Goal: Task Accomplishment & Management: Use online tool/utility

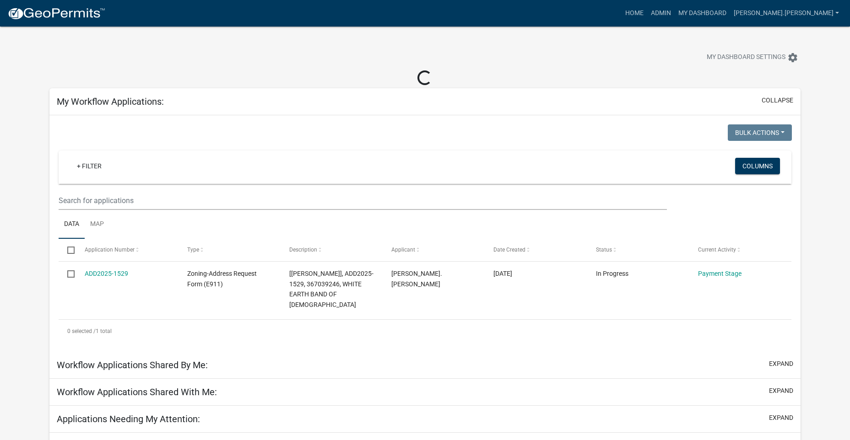
select select "3: 100"
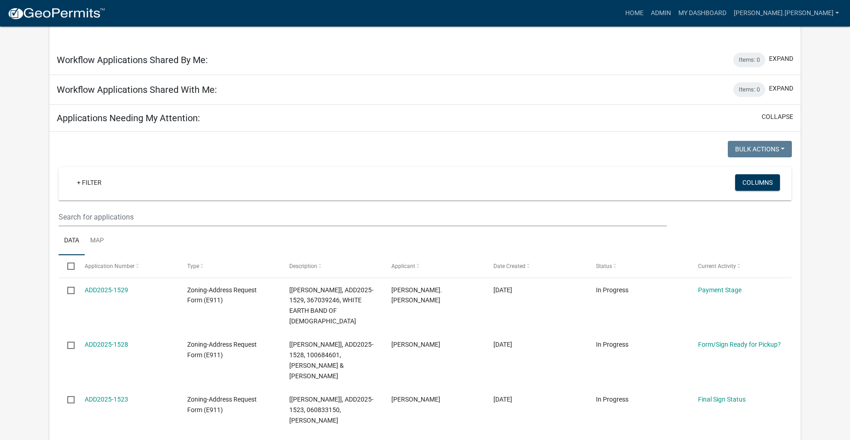
scroll to position [320, 0]
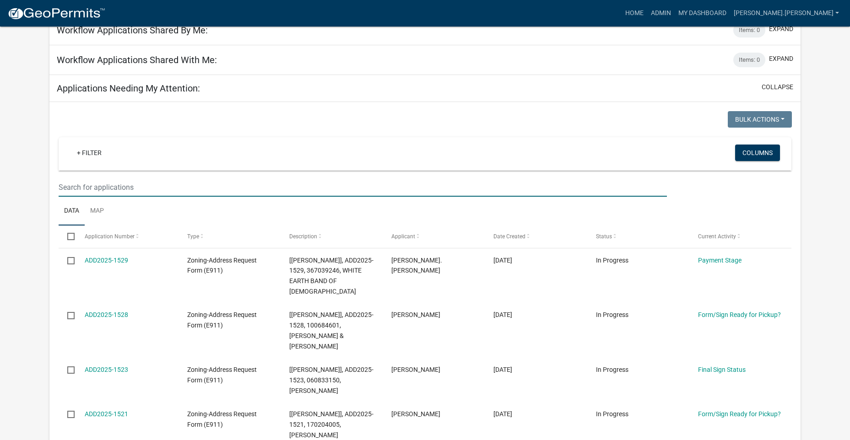
click at [174, 186] on input "text" at bounding box center [363, 187] width 608 height 19
type input "green"
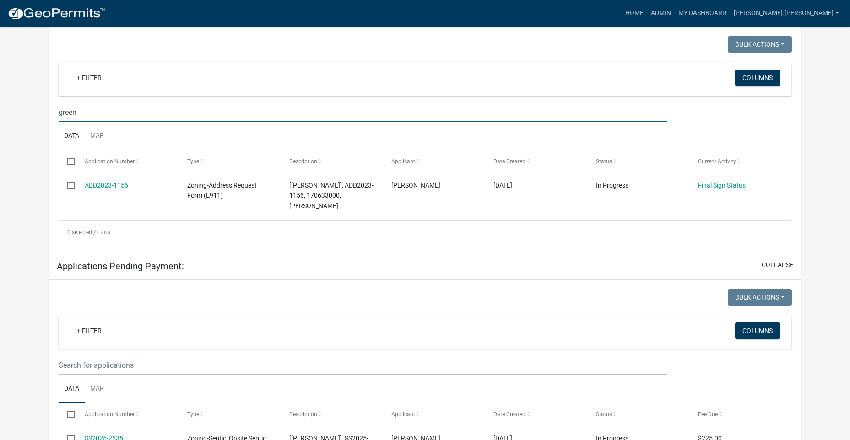
scroll to position [412, 0]
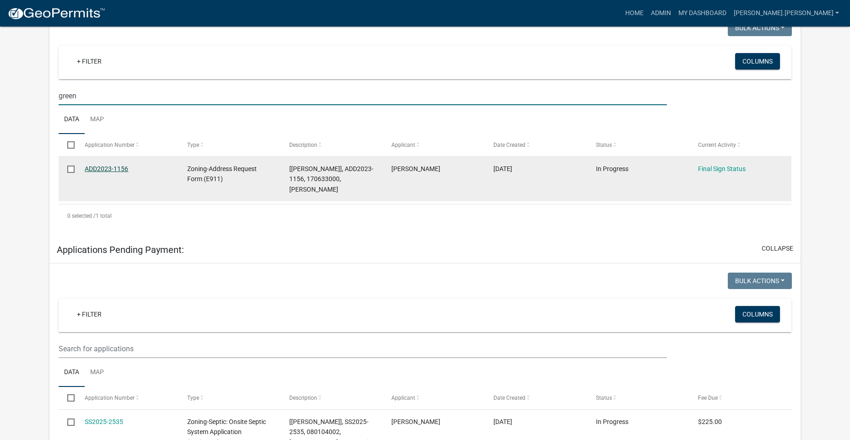
click at [108, 172] on link "ADD2023-1156" at bounding box center [106, 168] width 43 height 7
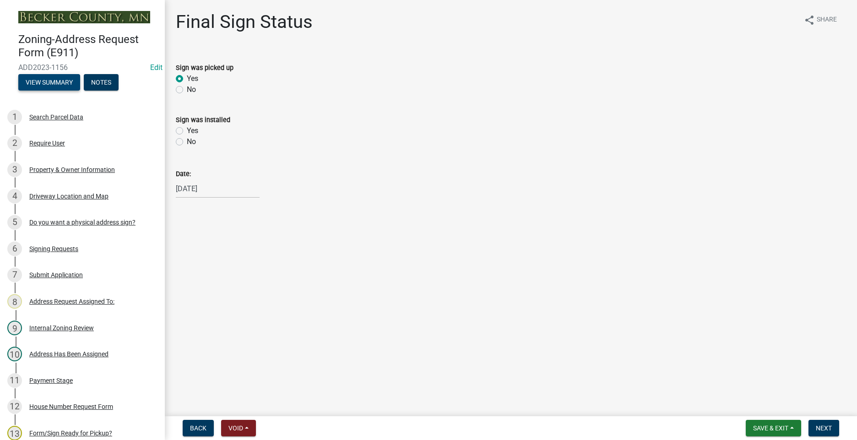
click at [48, 78] on button "View Summary" at bounding box center [49, 82] width 62 height 16
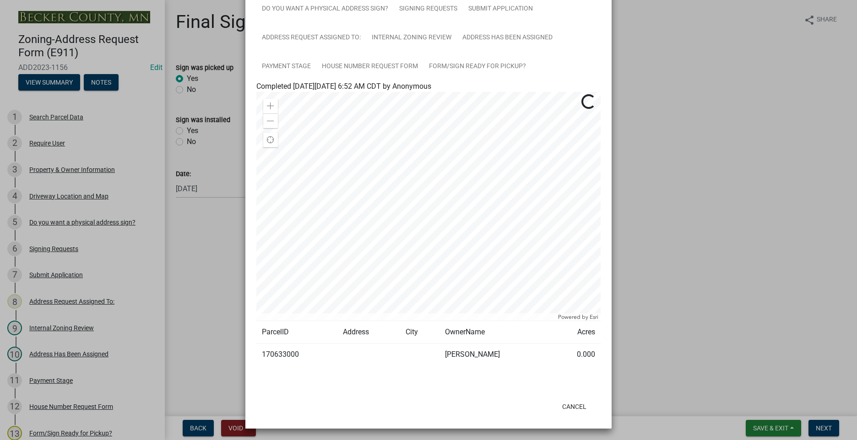
scroll to position [96, 0]
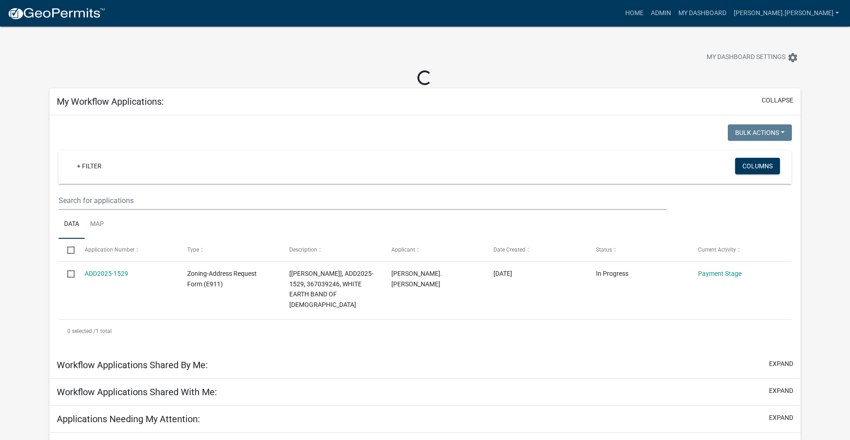
select select "3: 100"
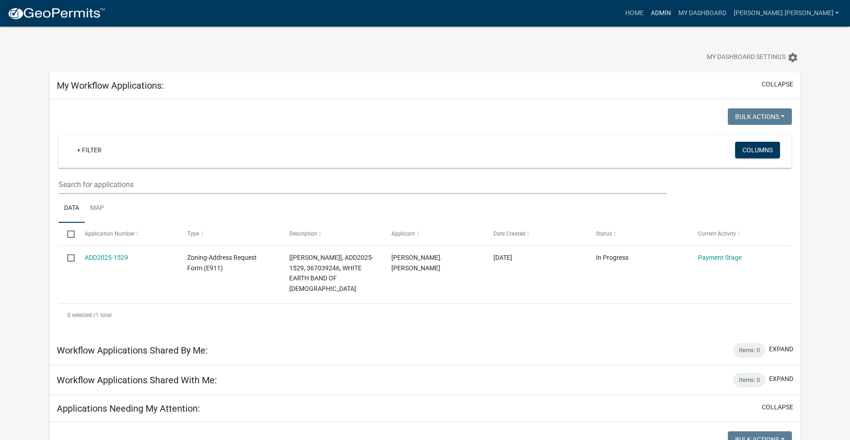
click at [674, 15] on link "Admin" at bounding box center [660, 13] width 27 height 17
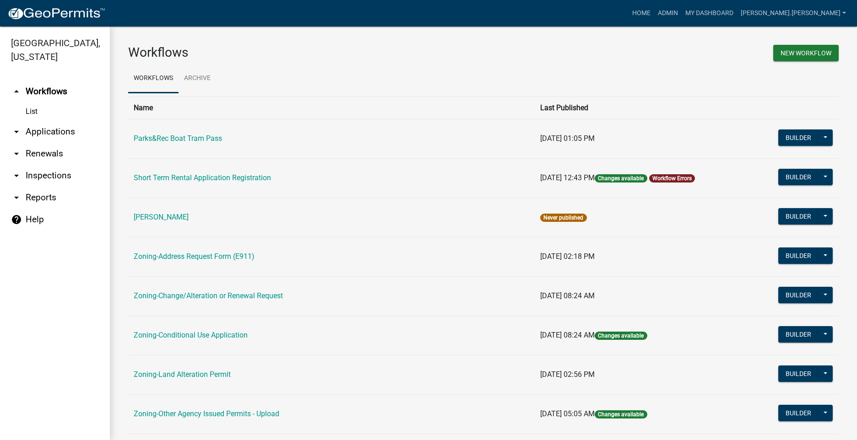
click at [32, 132] on link "arrow_drop_down Applications" at bounding box center [55, 132] width 110 height 22
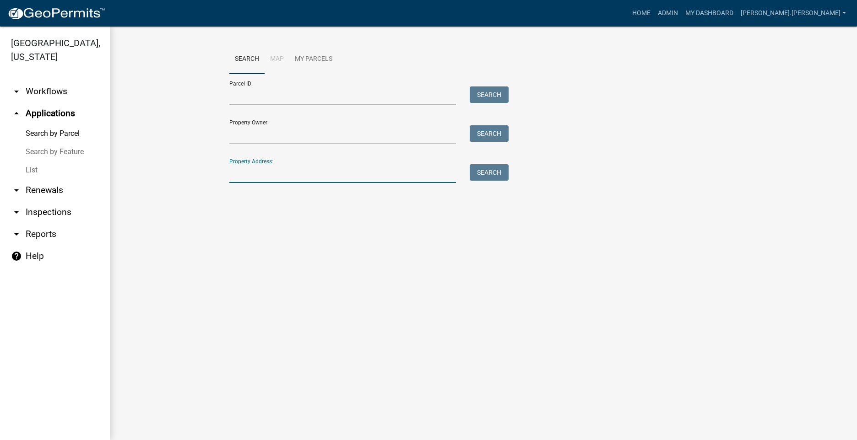
click at [267, 177] on input "Property Address:" at bounding box center [342, 173] width 226 height 19
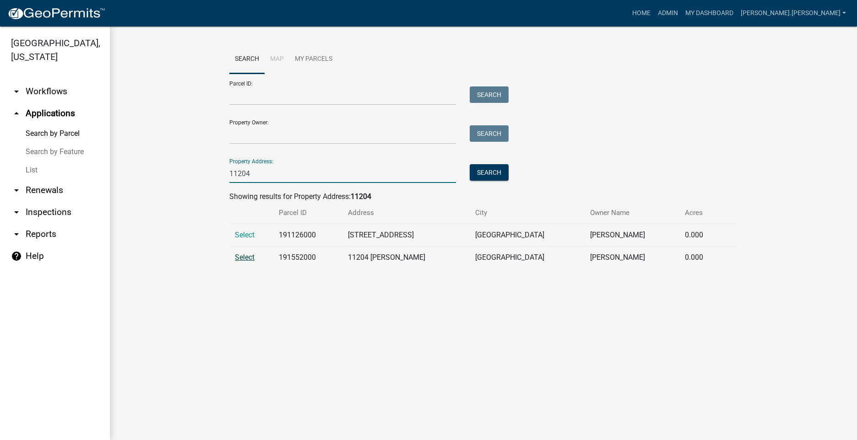
type input "11204"
click at [245, 259] on span "Select" at bounding box center [245, 257] width 20 height 9
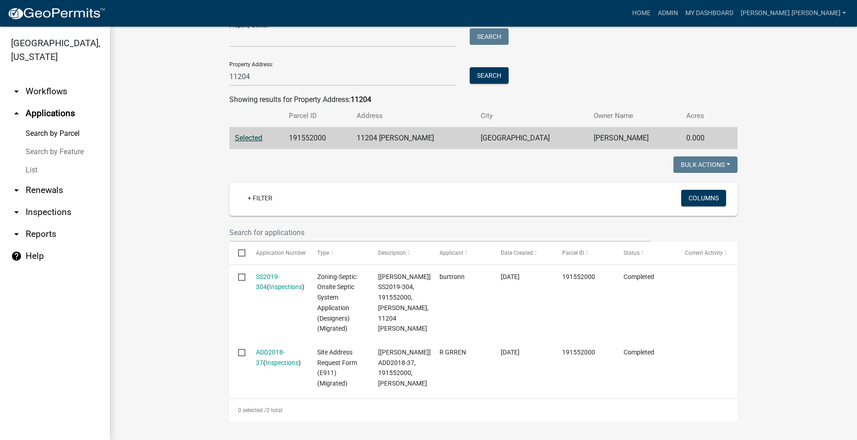
scroll to position [118, 0]
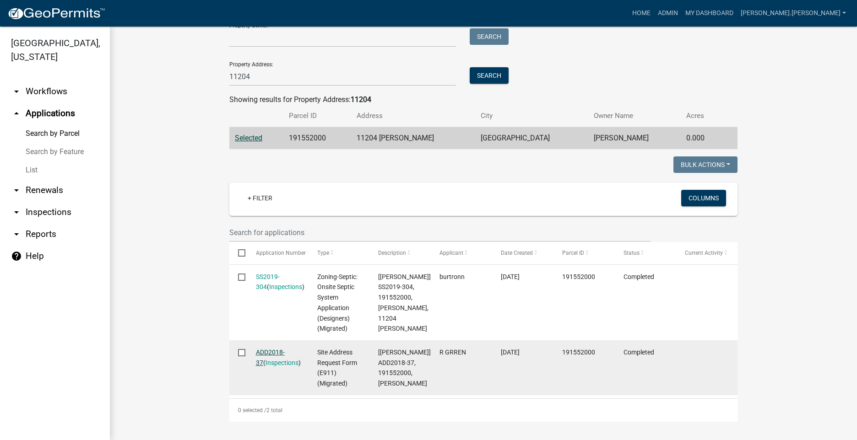
click at [258, 349] on link "ADD2018-37" at bounding box center [270, 358] width 29 height 18
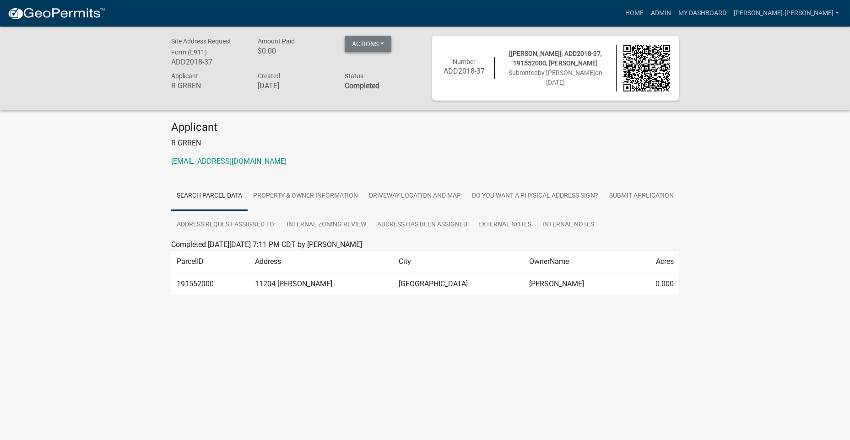
click at [364, 44] on button "Actions" at bounding box center [368, 44] width 47 height 16
click at [362, 67] on link "Printer Friendly" at bounding box center [395, 68] width 100 height 22
drag, startPoint x: 702, startPoint y: 13, endPoint x: 704, endPoint y: 18, distance: 5.4
click at [674, 13] on link "Admin" at bounding box center [660, 13] width 27 height 17
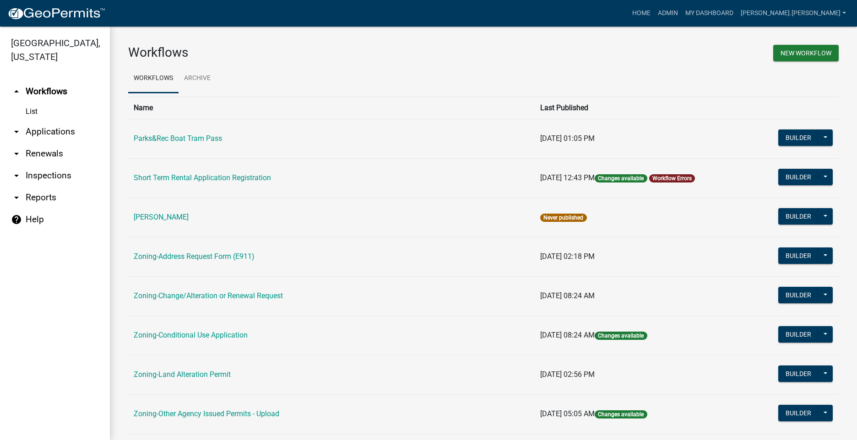
click at [39, 128] on link "arrow_drop_down Applications" at bounding box center [55, 132] width 110 height 22
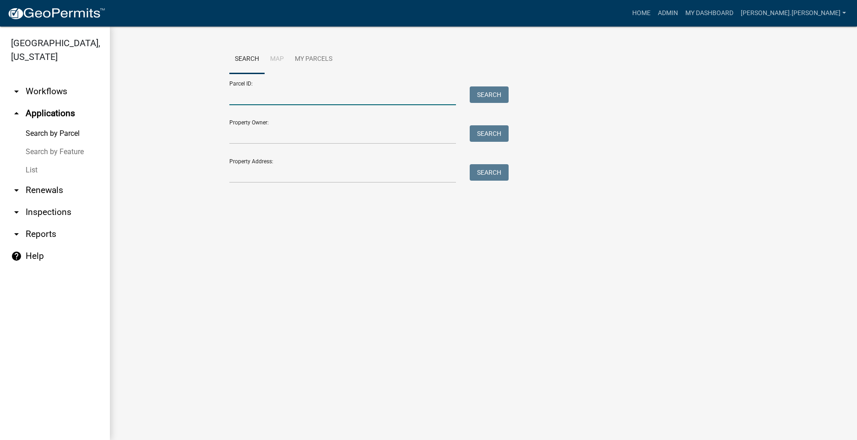
click at [298, 98] on input "Parcel ID:" at bounding box center [342, 95] width 226 height 19
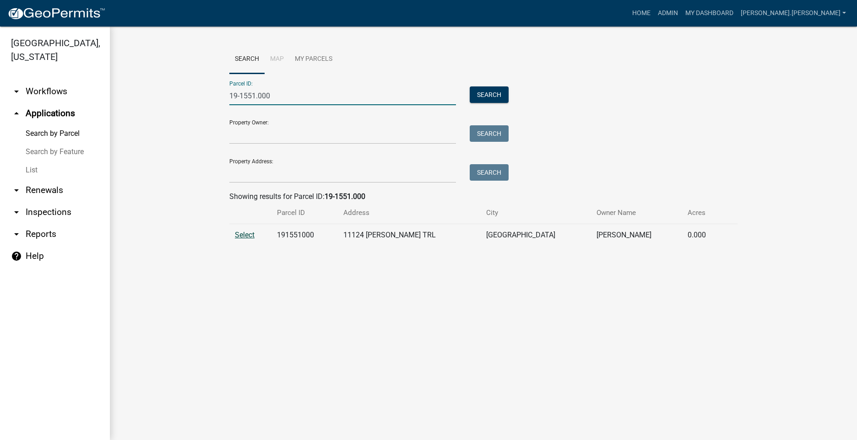
type input "19-1551.000"
click at [253, 237] on span "Select" at bounding box center [245, 235] width 20 height 9
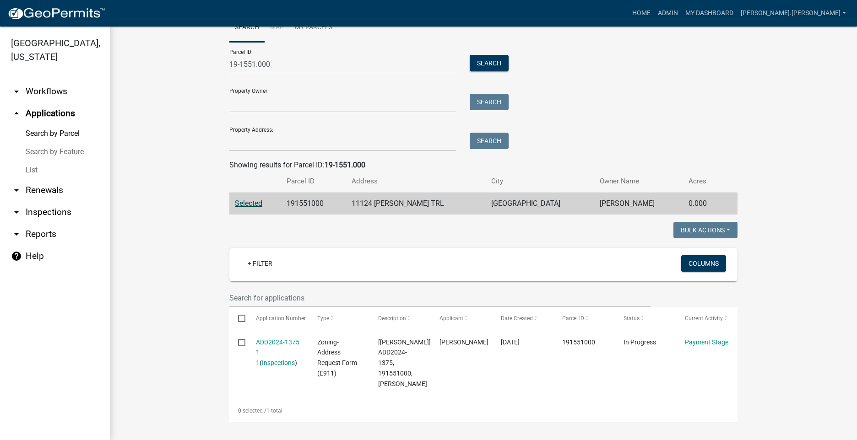
scroll to position [53, 0]
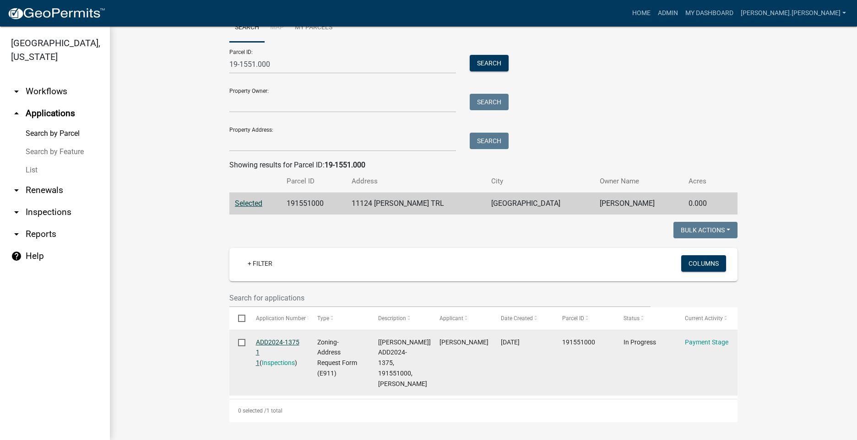
click at [272, 339] on link "ADD2024-1375 1 1" at bounding box center [277, 353] width 43 height 28
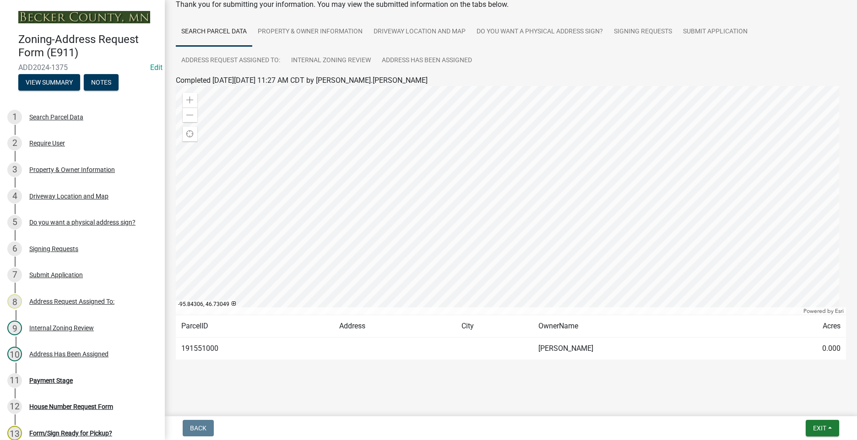
scroll to position [53, 0]
click at [54, 378] on div "Payment Stage" at bounding box center [50, 380] width 43 height 6
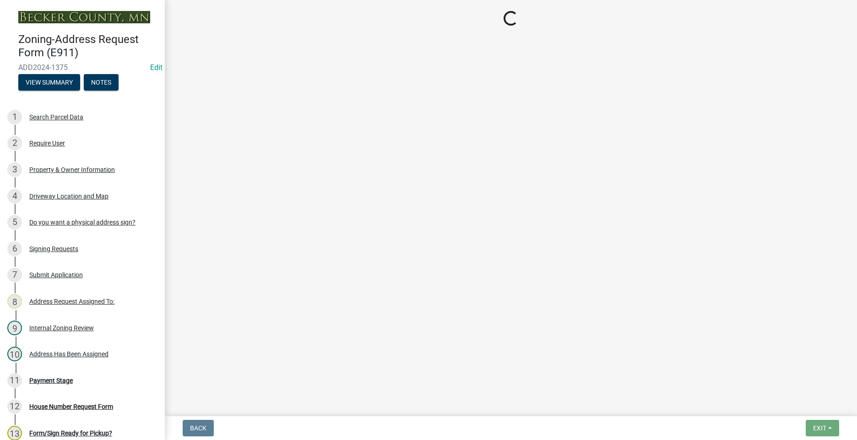
select select "3: 3"
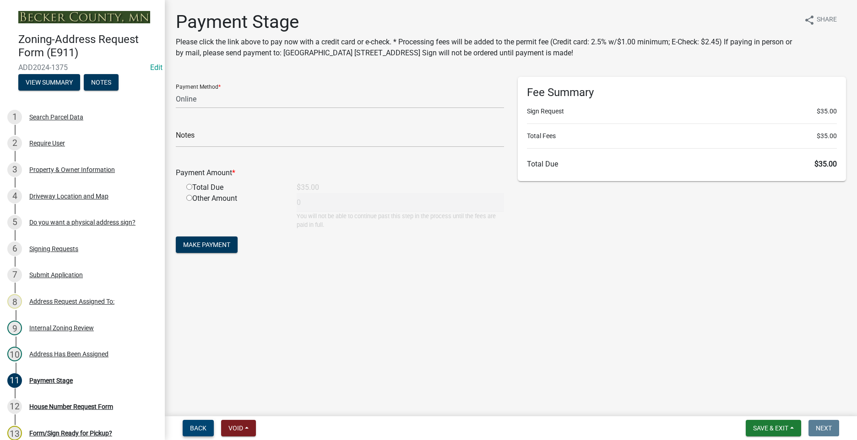
click at [207, 427] on button "Back" at bounding box center [198, 428] width 31 height 16
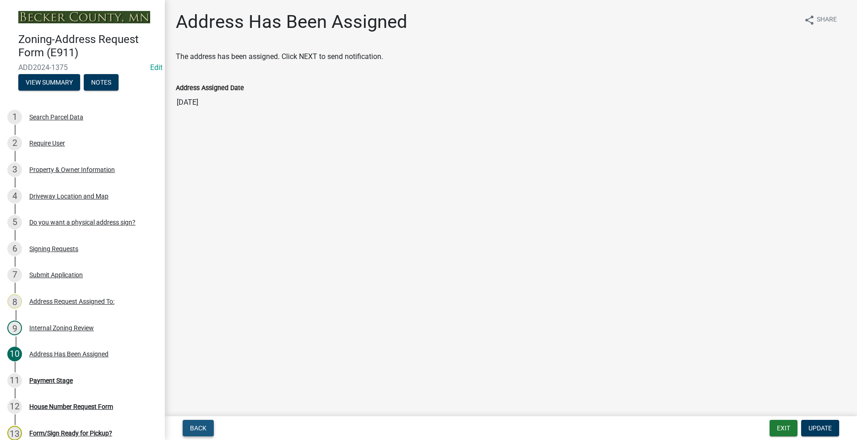
click at [198, 432] on button "Back" at bounding box center [198, 428] width 31 height 16
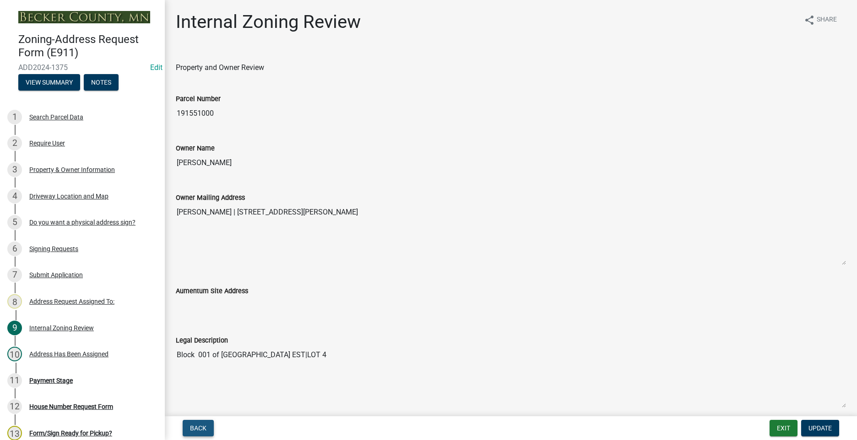
click at [198, 432] on button "Back" at bounding box center [198, 428] width 31 height 16
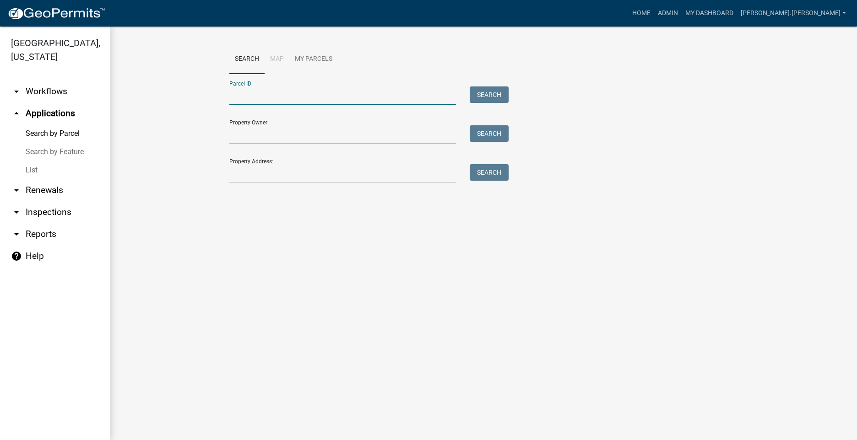
click at [271, 98] on input "Parcel ID:" at bounding box center [342, 95] width 226 height 19
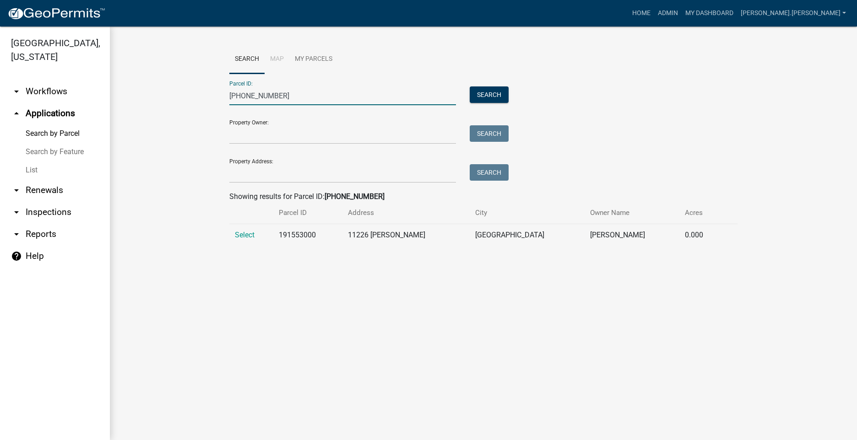
type input "[PHONE_NUMBER]"
click at [257, 234] on td "Select" at bounding box center [251, 235] width 44 height 22
click at [242, 234] on span "Select" at bounding box center [245, 235] width 20 height 9
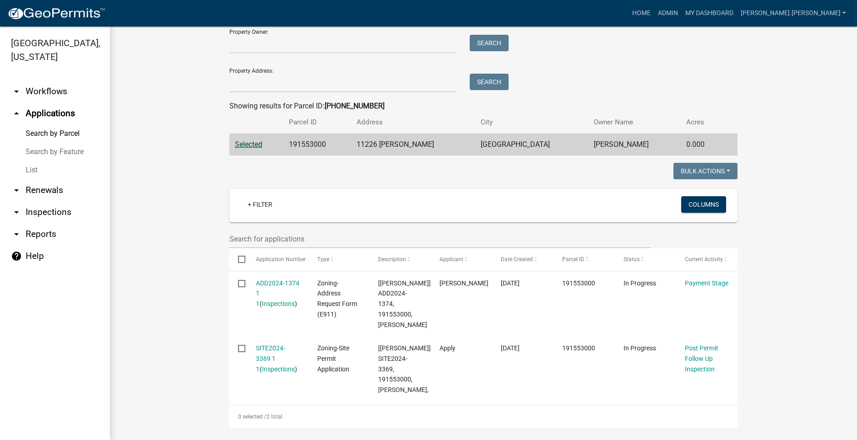
scroll to position [92, 0]
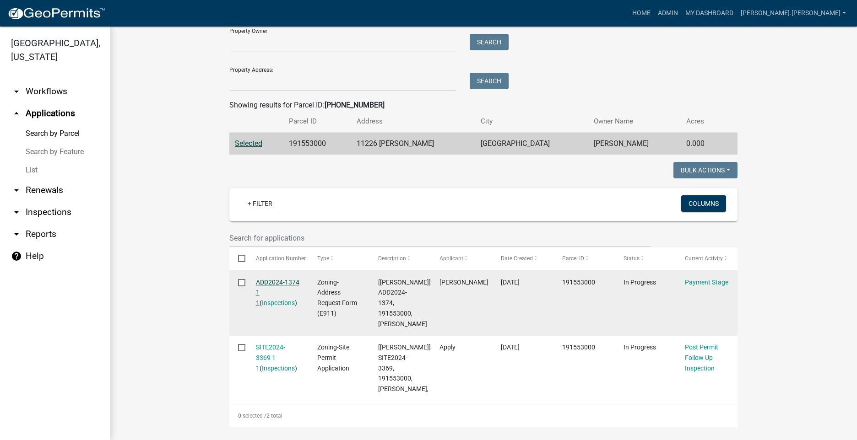
click at [286, 283] on link "ADD2024-1374 1 1" at bounding box center [277, 293] width 43 height 28
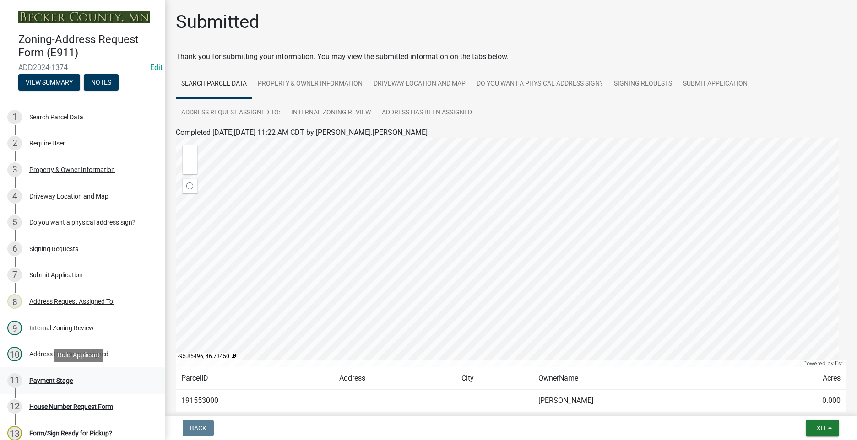
click at [65, 378] on div "Payment Stage" at bounding box center [50, 380] width 43 height 6
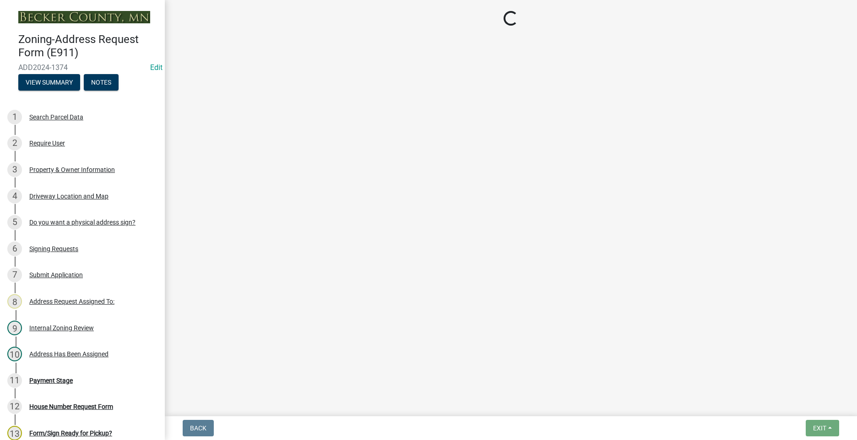
select select "3: 3"
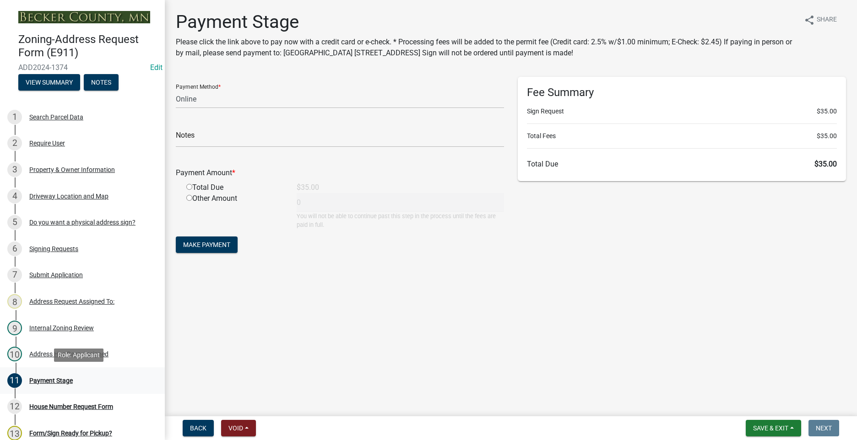
click at [41, 379] on div "Payment Stage" at bounding box center [50, 380] width 43 height 6
click at [45, 114] on div "Search Parcel Data" at bounding box center [56, 117] width 54 height 6
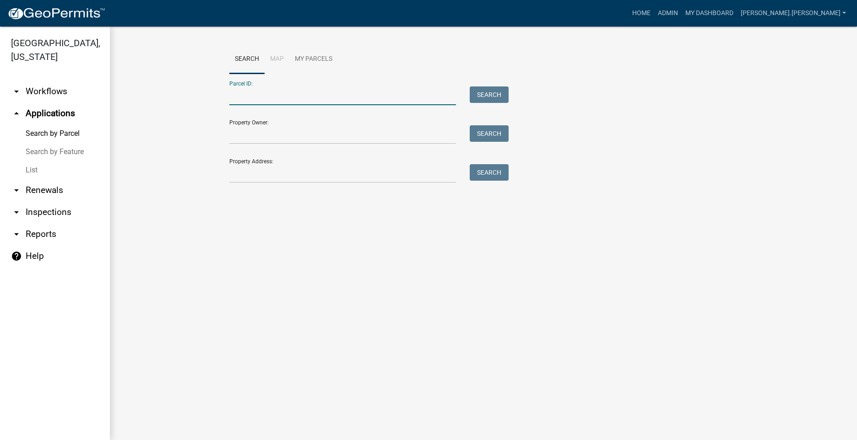
click at [253, 97] on input "Parcel ID:" at bounding box center [342, 95] width 226 height 19
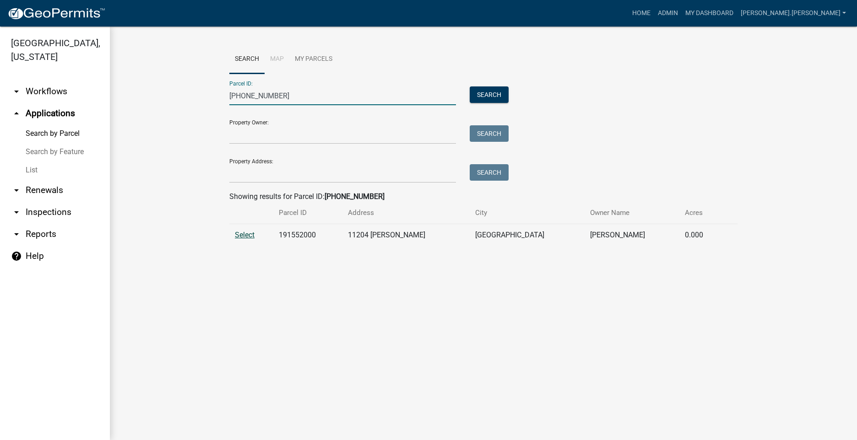
type input "[PHONE_NUMBER]"
click at [249, 235] on span "Select" at bounding box center [245, 235] width 20 height 9
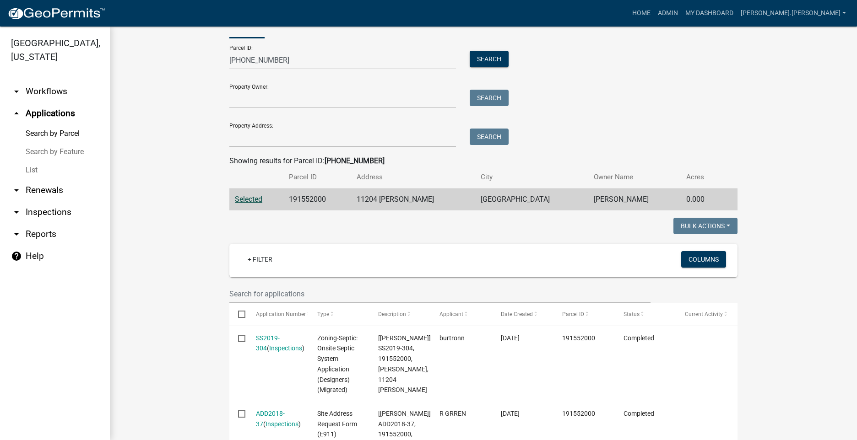
scroll to position [26, 0]
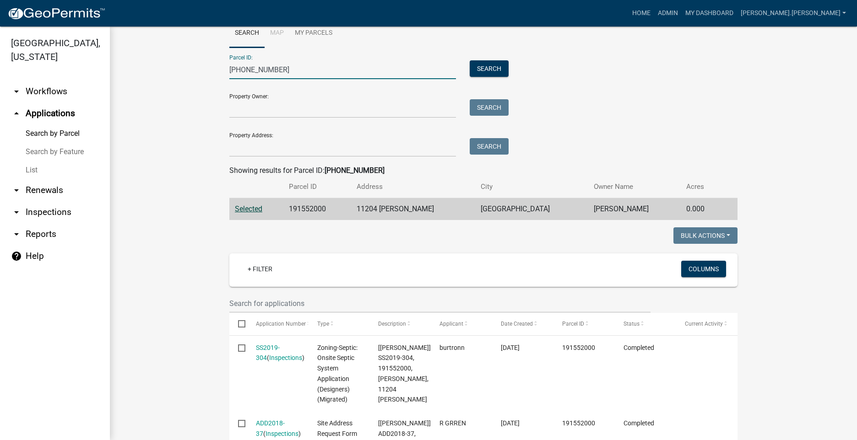
drag, startPoint x: 269, startPoint y: 67, endPoint x: 136, endPoint y: 61, distance: 132.8
click at [138, 63] on wm-workflow-application-search-view "Search Map My Parcels Parcel ID: [PHONE_NUMBER] Search Property Owner: Search P…" at bounding box center [483, 256] width 710 height 474
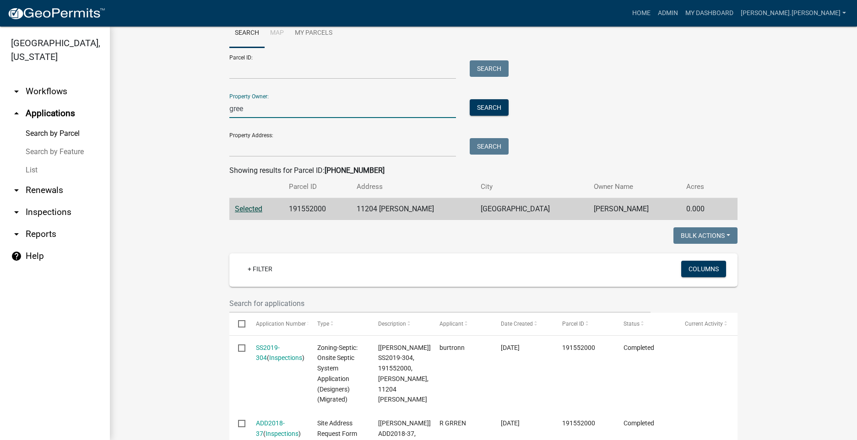
type input "green"
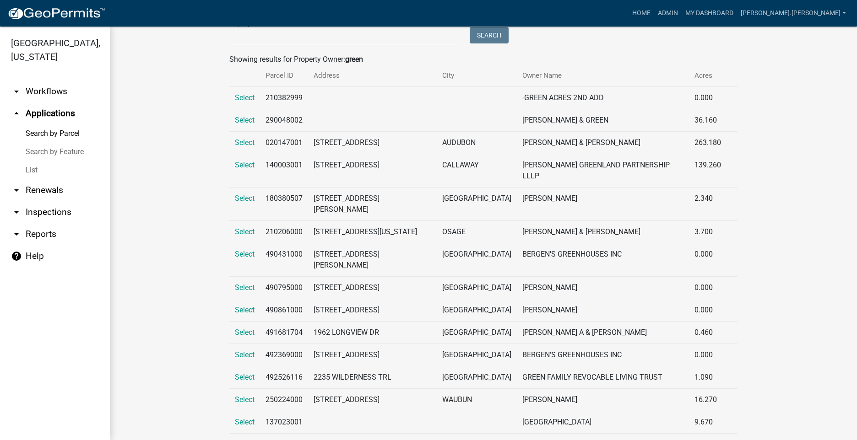
scroll to position [0, 0]
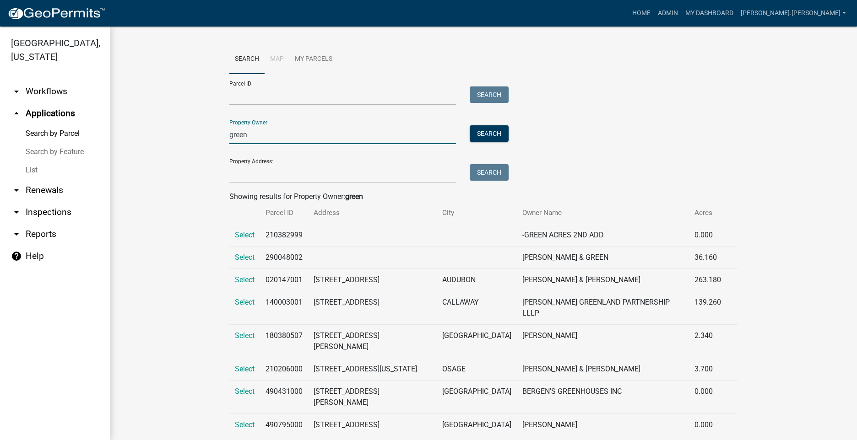
drag, startPoint x: 260, startPoint y: 139, endPoint x: 135, endPoint y: 139, distance: 124.5
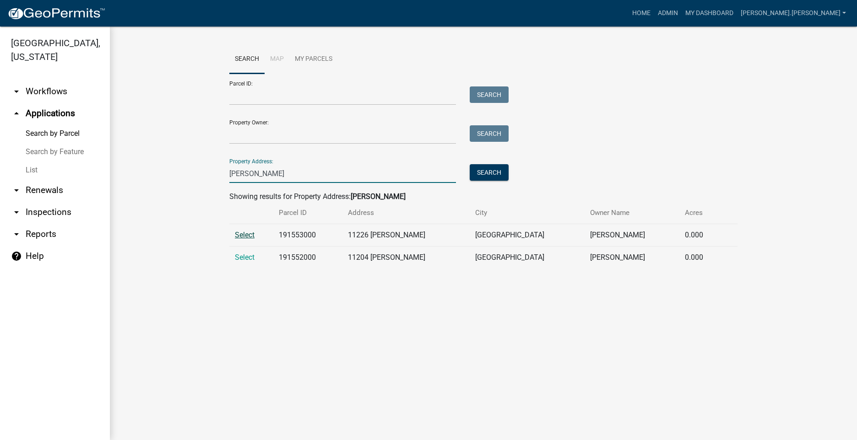
type input "[PERSON_NAME]"
click at [247, 237] on span "Select" at bounding box center [245, 235] width 20 height 9
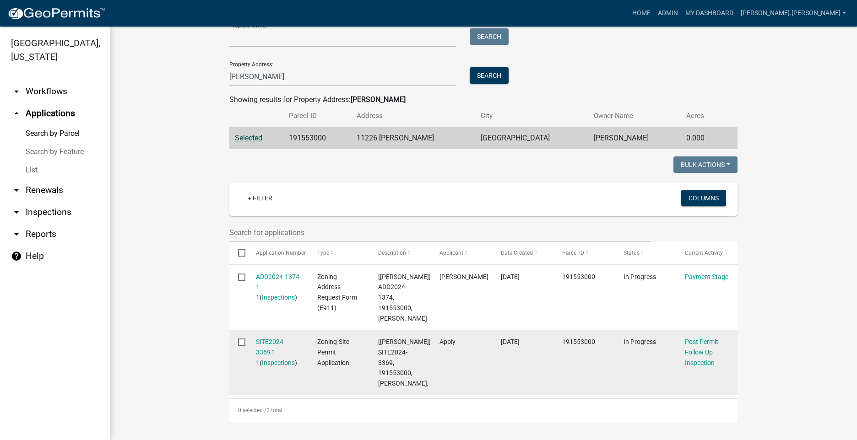
scroll to position [139, 0]
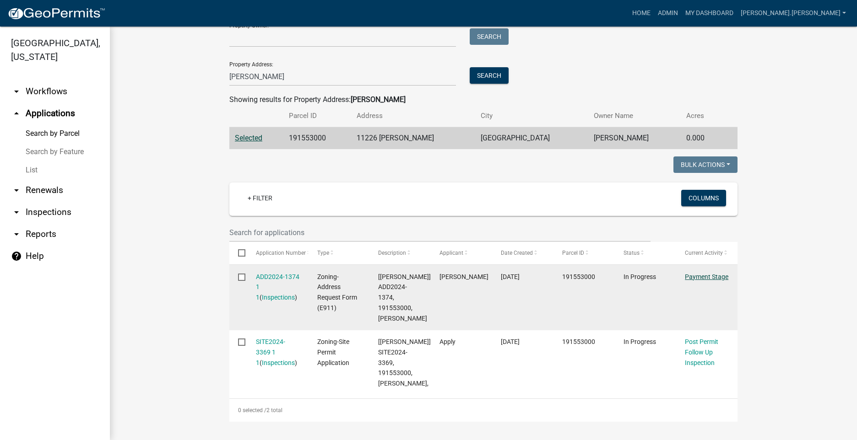
click at [706, 273] on link "Payment Stage" at bounding box center [705, 276] width 43 height 7
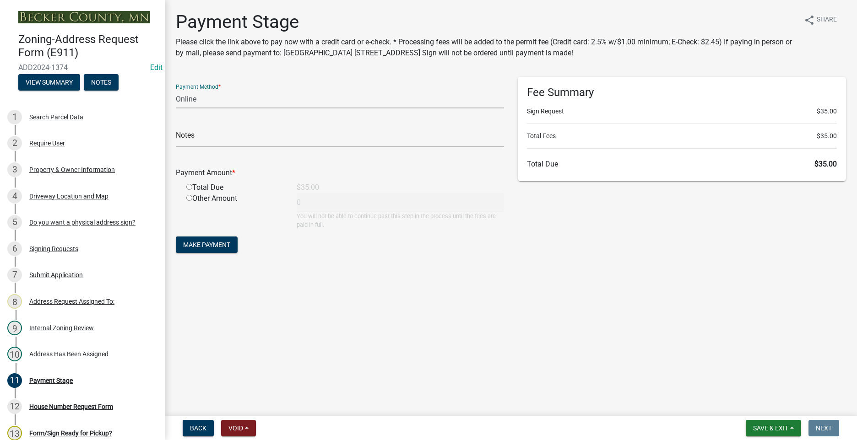
click at [237, 100] on select "Credit Card POS Check Cash Online" at bounding box center [340, 99] width 328 height 19
select select "0: 2"
click at [176, 90] on select "Credit Card POS Check Cash Online" at bounding box center [340, 99] width 328 height 19
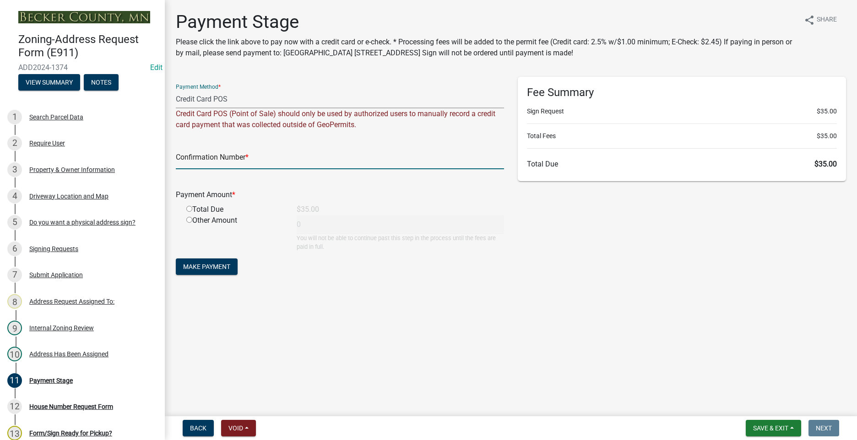
click at [229, 165] on input "text" at bounding box center [340, 160] width 328 height 19
type input "1034387955"
click at [189, 210] on input "radio" at bounding box center [189, 209] width 6 height 6
radio input "true"
type input "35"
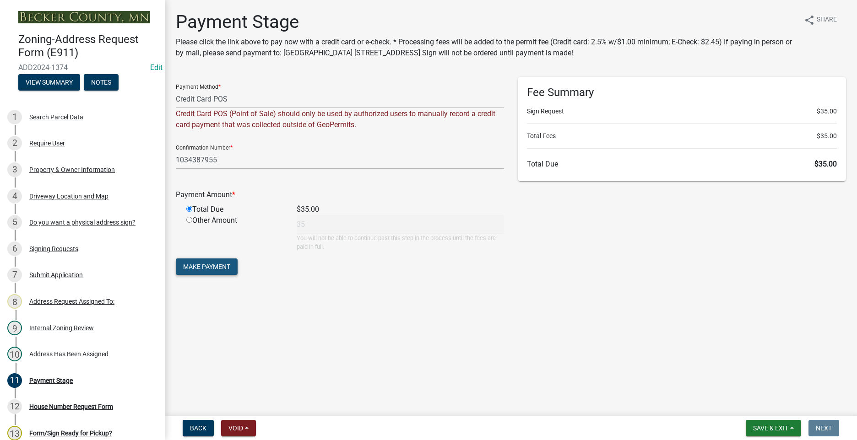
click at [219, 269] on span "Make Payment" at bounding box center [206, 266] width 47 height 7
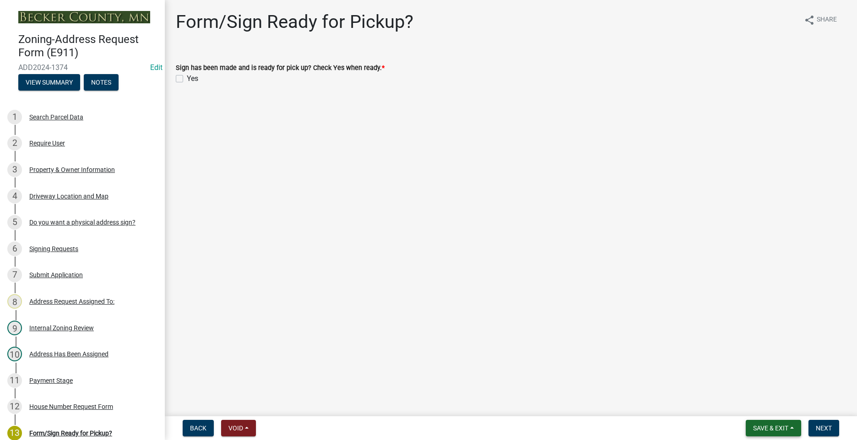
click at [778, 427] on span "Save & Exit" at bounding box center [770, 428] width 35 height 7
click at [767, 405] on button "Save & Exit" at bounding box center [763, 404] width 73 height 22
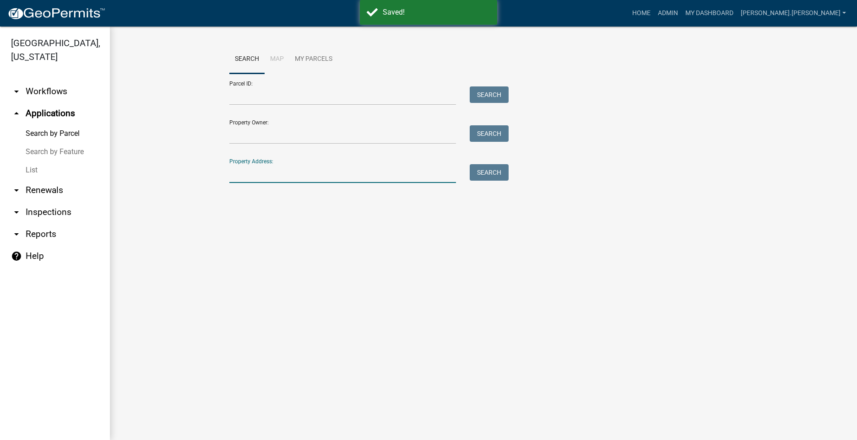
click at [242, 176] on input "Property Address:" at bounding box center [342, 173] width 226 height 19
type input "[PERSON_NAME]"
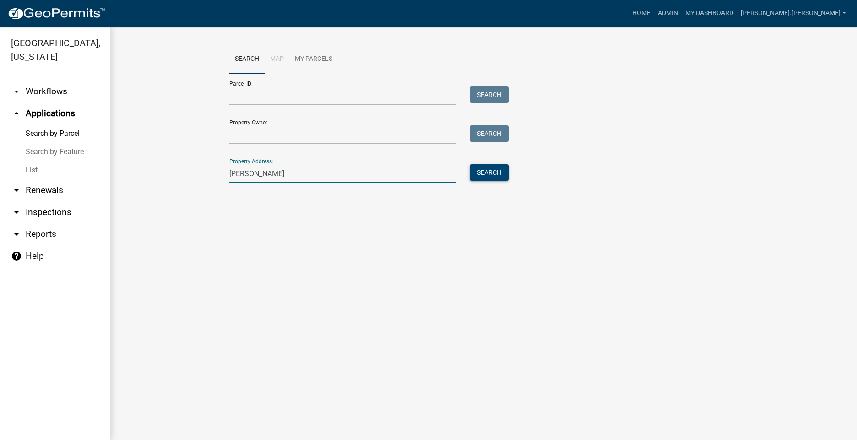
click at [482, 174] on button "Search" at bounding box center [488, 172] width 39 height 16
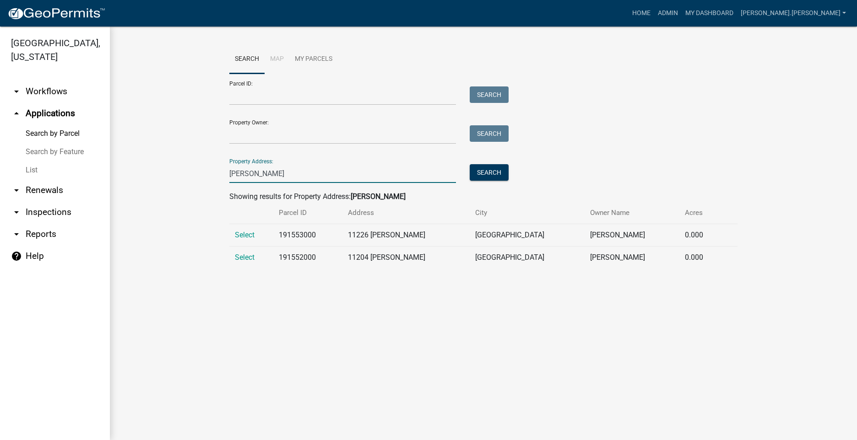
drag, startPoint x: 254, startPoint y: 173, endPoint x: 194, endPoint y: 176, distance: 60.5
click at [194, 176] on wm-workflow-application-search-view "Search Map My Parcels Parcel ID: Search Property Owner: Search Property Address…" at bounding box center [483, 160] width 710 height 231
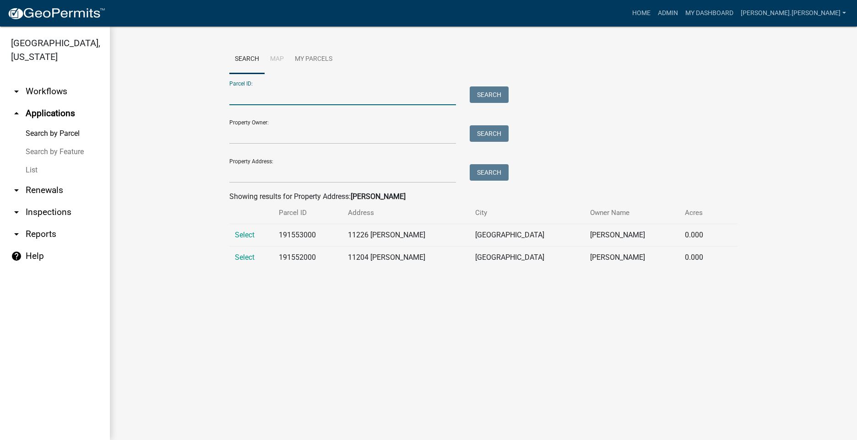
click at [230, 99] on input "Parcel ID:" at bounding box center [342, 95] width 226 height 19
type input "19-1551.000"
click at [502, 99] on button "Search" at bounding box center [488, 94] width 39 height 16
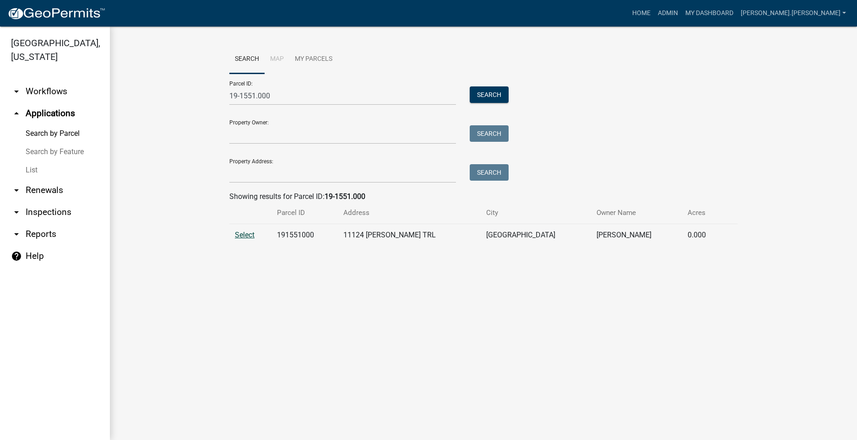
click at [238, 235] on span "Select" at bounding box center [245, 235] width 20 height 9
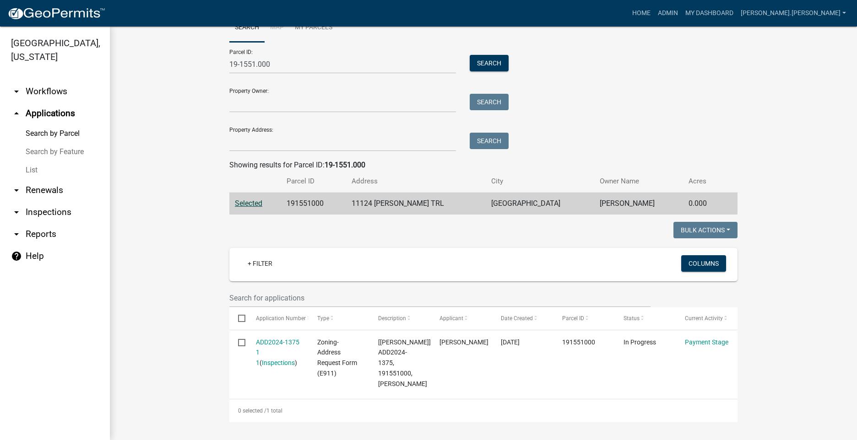
scroll to position [53, 0]
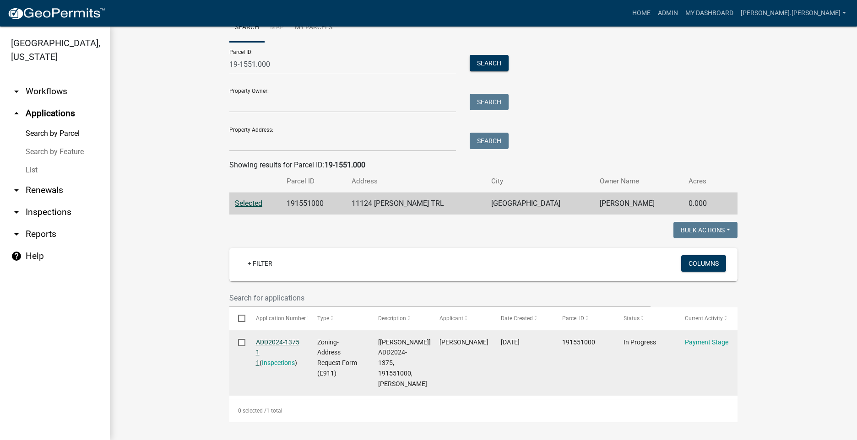
click at [285, 339] on link "ADD2024-1375 1 1" at bounding box center [277, 353] width 43 height 28
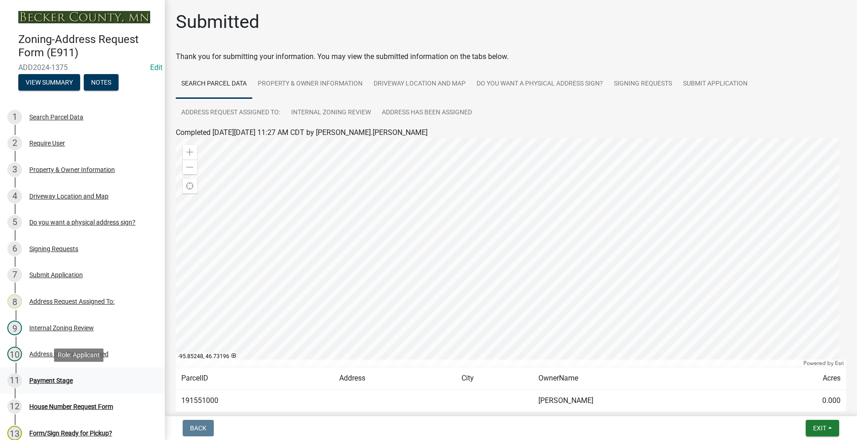
click at [49, 378] on div "Payment Stage" at bounding box center [50, 380] width 43 height 6
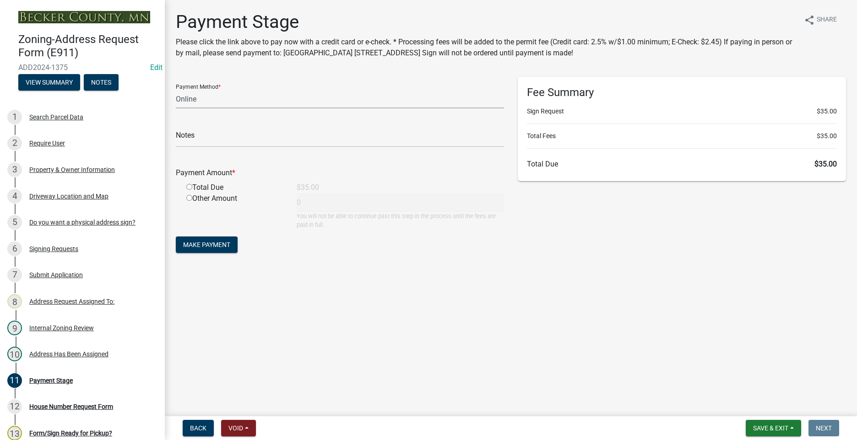
click at [280, 105] on select "Credit Card POS Check Cash Online" at bounding box center [340, 99] width 328 height 19
select select "0: 2"
click at [176, 90] on select "Credit Card POS Check Cash Online" at bounding box center [340, 99] width 328 height 19
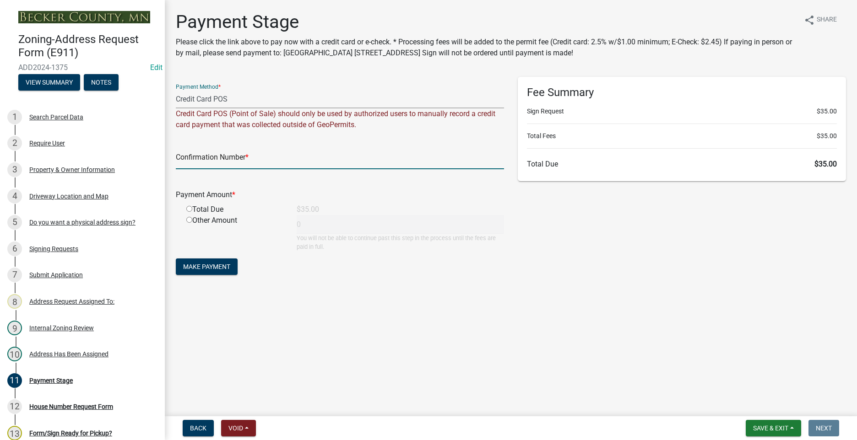
click at [257, 156] on input "text" at bounding box center [340, 160] width 328 height 19
type input "1034387955"
click at [189, 209] on input "radio" at bounding box center [189, 209] width 6 height 6
radio input "true"
type input "35"
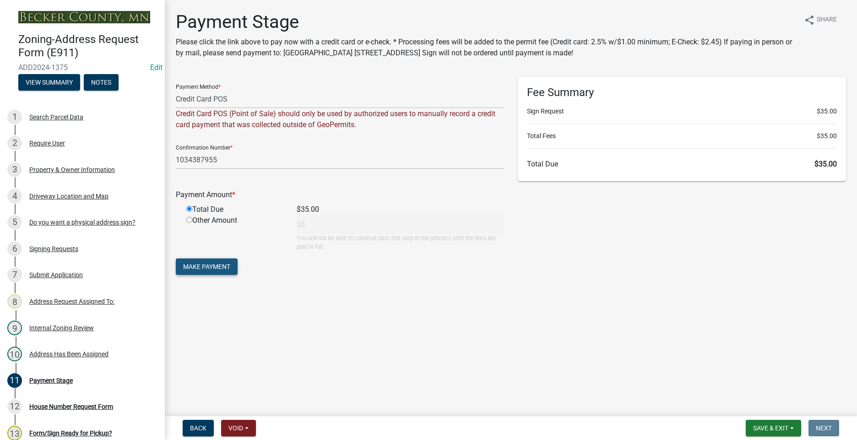
click at [226, 267] on span "Make Payment" at bounding box center [206, 266] width 47 height 7
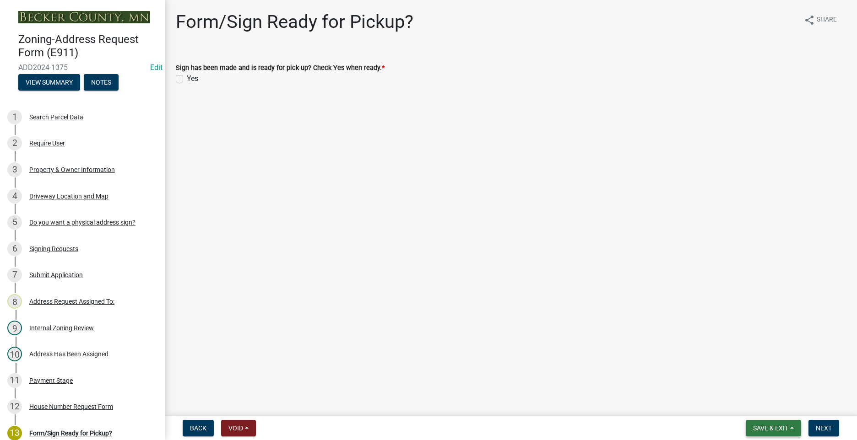
click at [762, 435] on button "Save & Exit" at bounding box center [772, 428] width 55 height 16
click at [764, 407] on button "Save & Exit" at bounding box center [763, 404] width 73 height 22
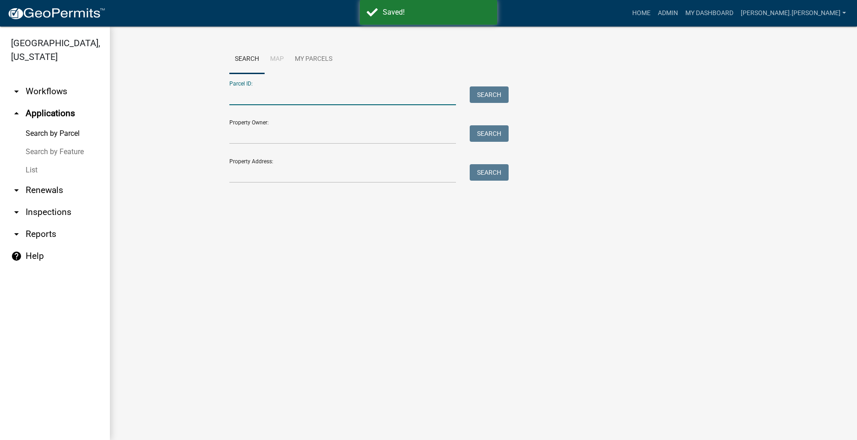
click at [271, 99] on input "Parcel ID:" at bounding box center [342, 95] width 226 height 19
click at [701, 107] on div "Parcel ID: Search Property Owner: Search Property Address: Search" at bounding box center [483, 128] width 508 height 109
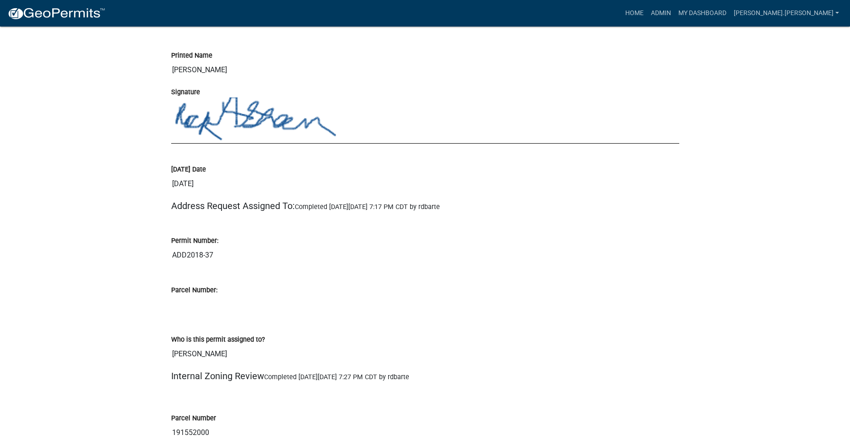
scroll to position [1556, 0]
